Goal: Information Seeking & Learning: Find contact information

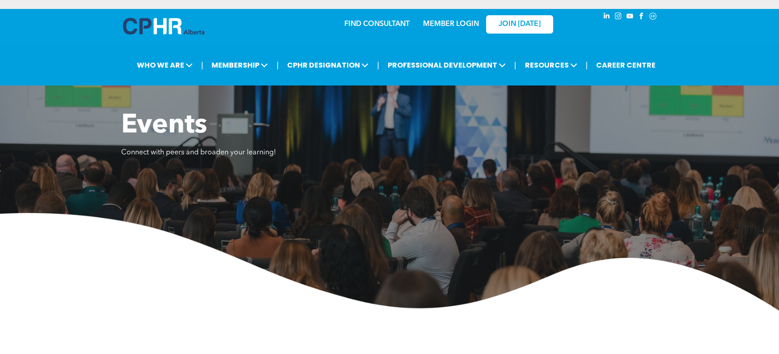
click at [458, 28] on link "MEMBER LOGIN" at bounding box center [451, 24] width 56 height 7
click at [440, 47] on div "| WHO WE ARE ASSOCIATION About CPHR Alberta Board of Directors Team Chapters FC…" at bounding box center [389, 65] width 779 height 41
click at [448, 25] on link "MEMBER LOGIN" at bounding box center [451, 24] width 56 height 7
click at [389, 217] on img at bounding box center [389, 261] width 779 height 97
click at [490, 158] on div "Events Connect with peers and broaden your learning!" at bounding box center [389, 139] width 537 height 59
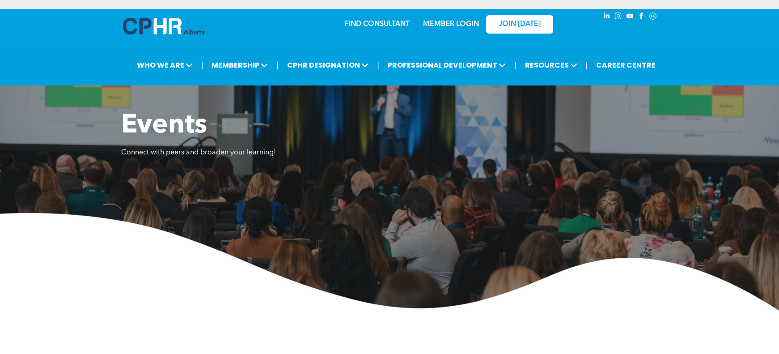
click at [370, 22] on link "FIND CONSULTANT" at bounding box center [376, 24] width 65 height 7
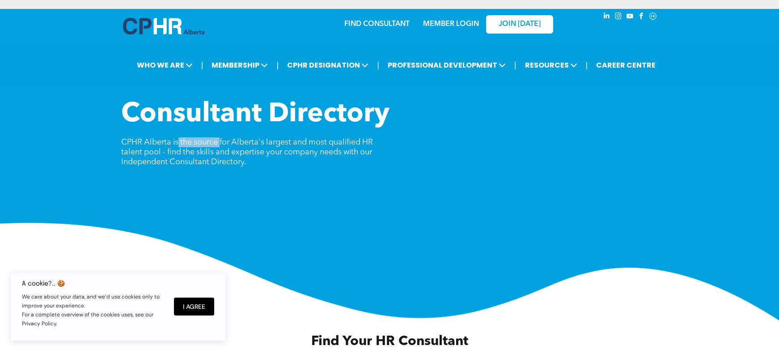
drag, startPoint x: 177, startPoint y: 143, endPoint x: 288, endPoint y: 190, distance: 120.6
click at [288, 190] on div "Consultant Directory CPHR Alberta is the source for Alberta's largest and most …" at bounding box center [389, 209] width 779 height 222
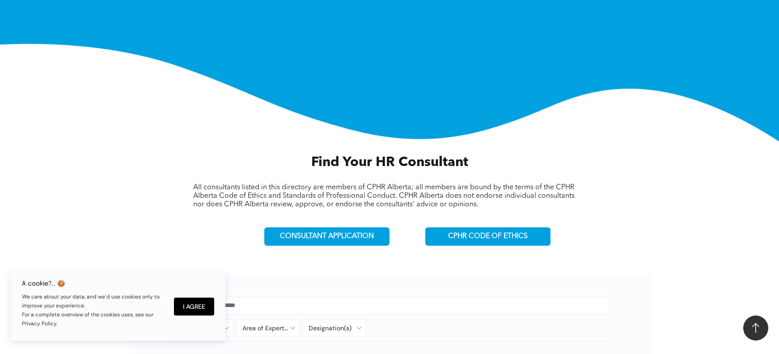
scroll to position [134, 0]
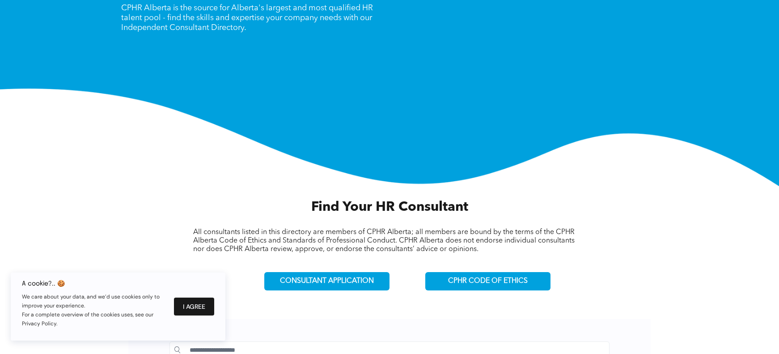
click at [205, 301] on button "I Agree" at bounding box center [194, 306] width 40 height 18
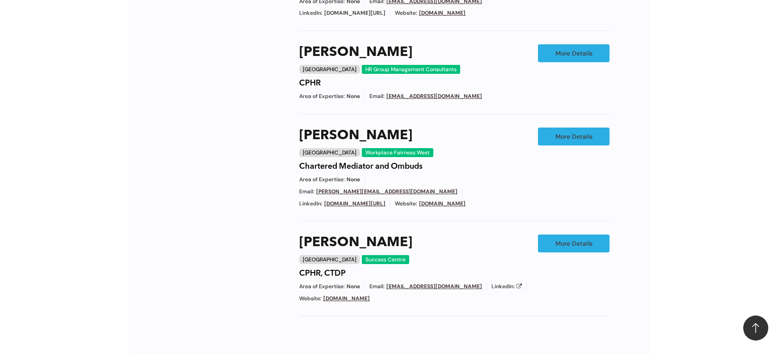
scroll to position [760, 0]
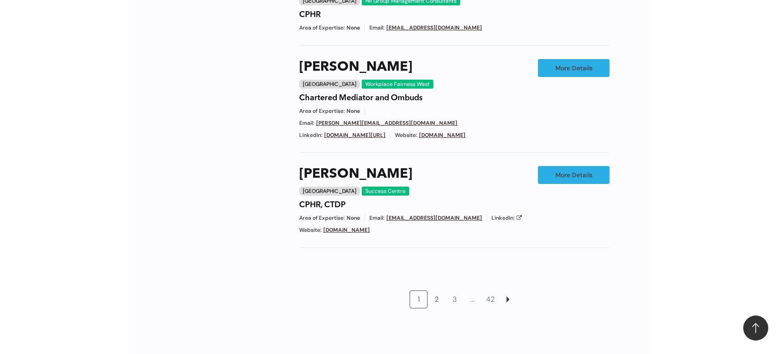
click at [439, 291] on link "2" at bounding box center [436, 299] width 17 height 17
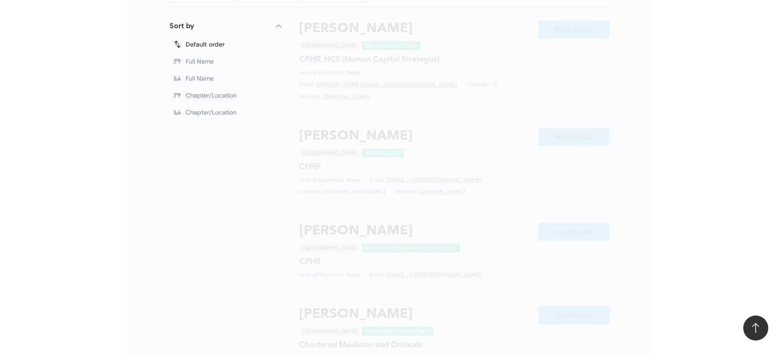
scroll to position [453, 0]
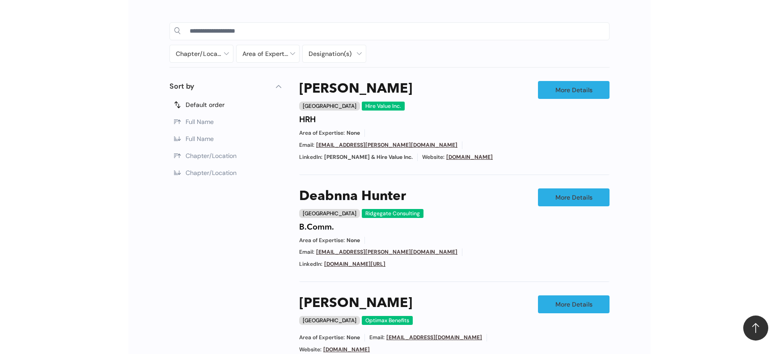
click at [219, 159] on span "Chapter/Location" at bounding box center [211, 156] width 51 height 8
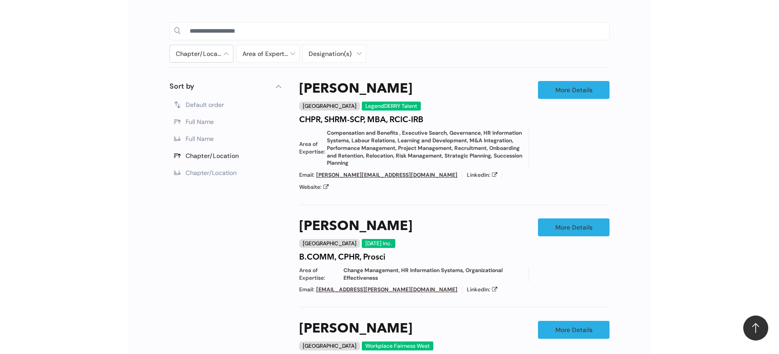
click at [219, 55] on div at bounding box center [201, 53] width 63 height 17
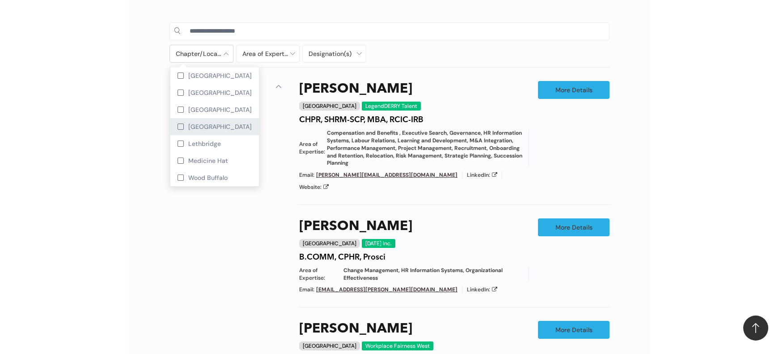
click at [197, 124] on span "[GEOGRAPHIC_DATA]" at bounding box center [219, 127] width 63 height 8
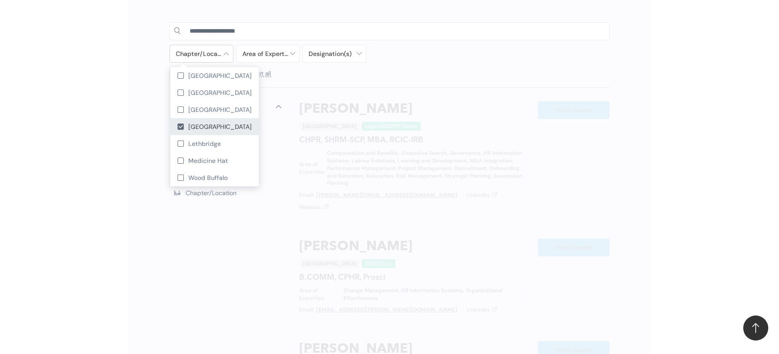
scroll to position [473, 0]
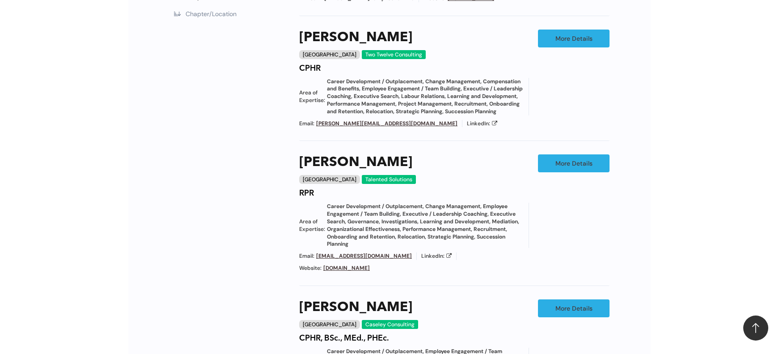
scroll to position [652, 0]
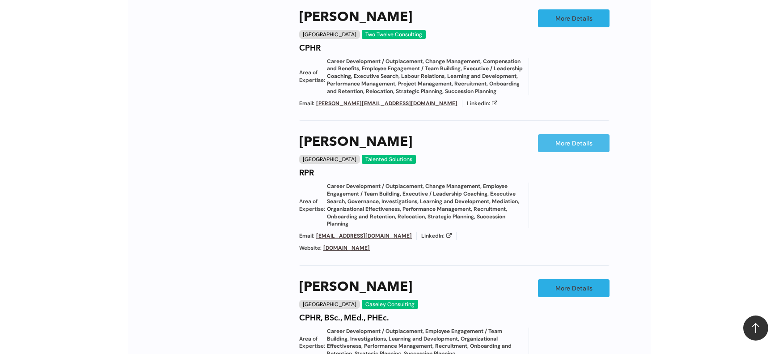
click at [555, 136] on link "More Details" at bounding box center [574, 143] width 72 height 18
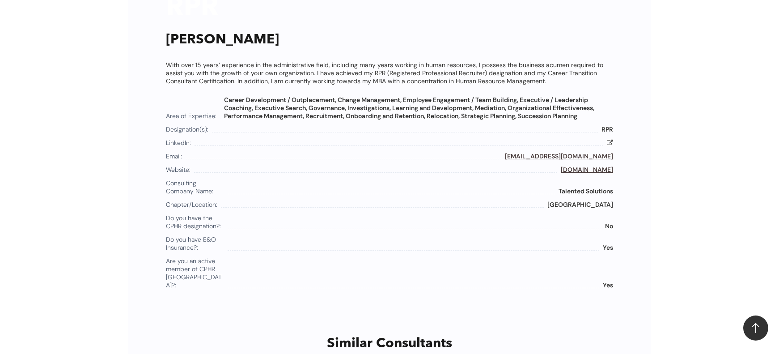
scroll to position [587, 0]
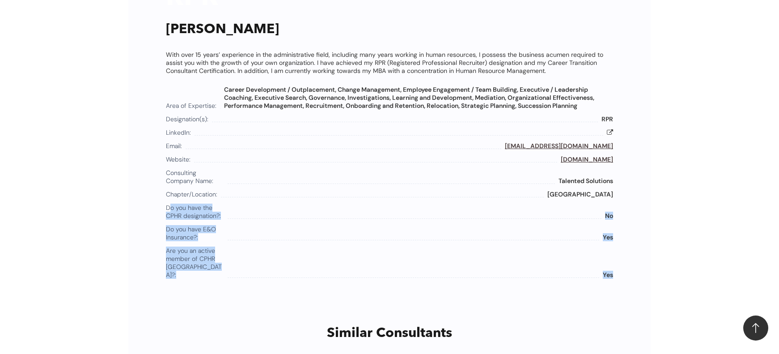
drag, startPoint x: 170, startPoint y: 211, endPoint x: 626, endPoint y: 264, distance: 459.2
click at [626, 264] on div "share Grande Prairie Talented Solutions RPR Dagny Guy With over 15 years’ exper…" at bounding box center [389, 302] width 522 height 873
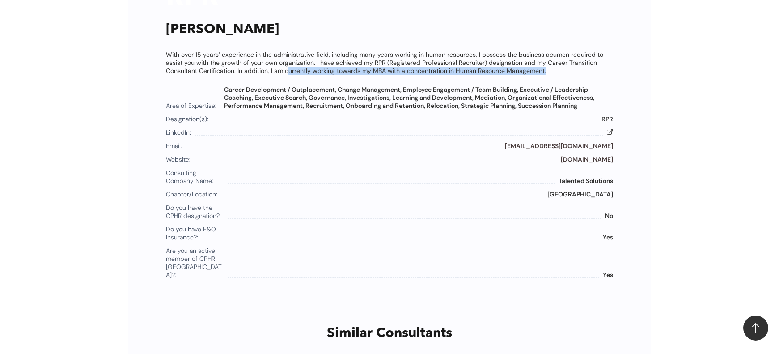
drag, startPoint x: 288, startPoint y: 70, endPoint x: 554, endPoint y: 72, distance: 267.0
click at [554, 72] on p "With over 15 years’ experience in the administrative field, including many year…" at bounding box center [389, 63] width 447 height 24
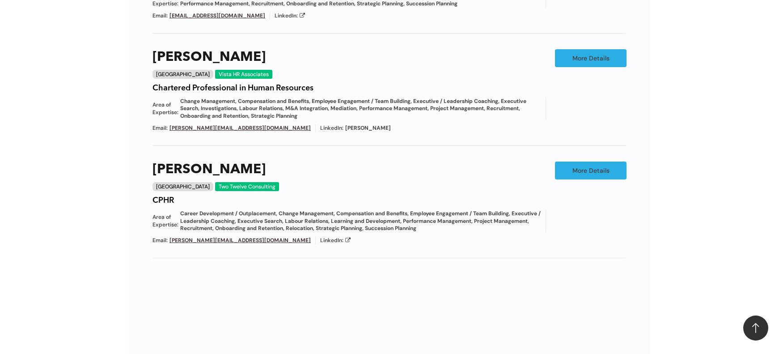
scroll to position [990, 0]
